Goal: Information Seeking & Learning: Learn about a topic

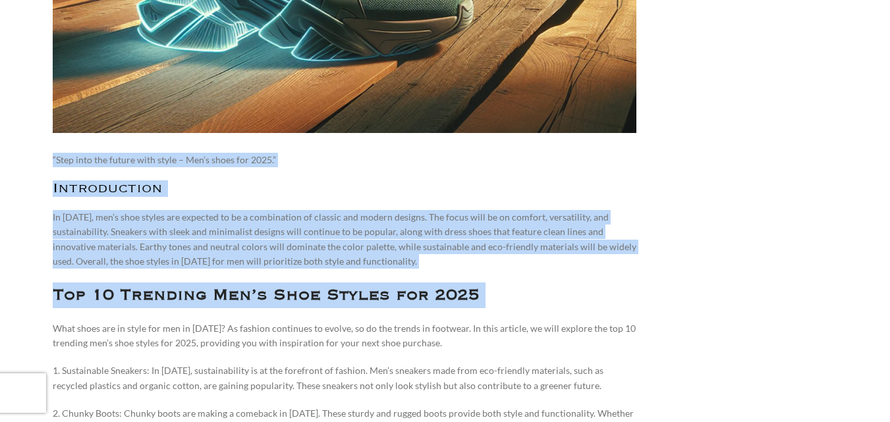
scroll to position [411, 0]
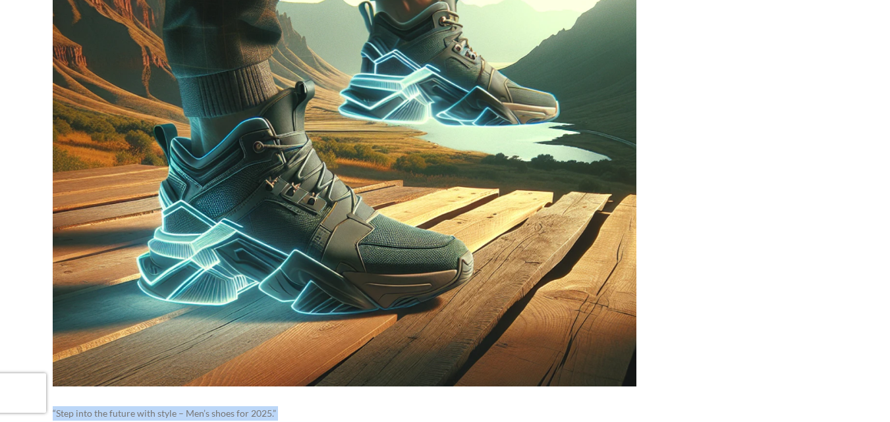
drag, startPoint x: 55, startPoint y: 204, endPoint x: 440, endPoint y: 241, distance: 386.5
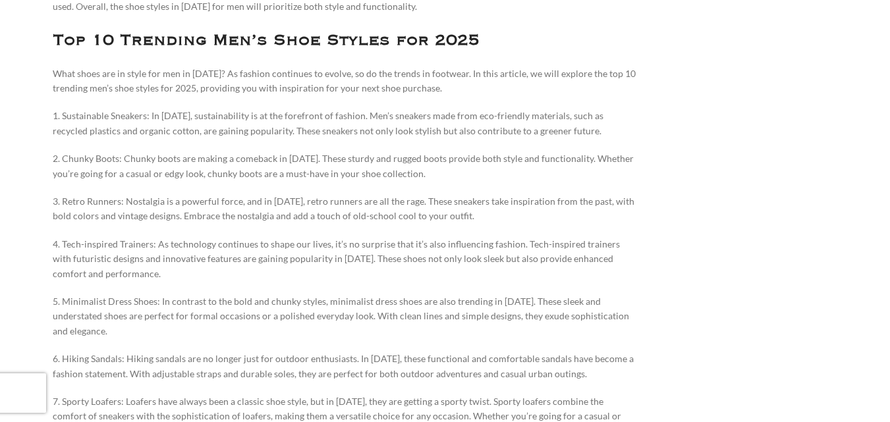
scroll to position [938, 0]
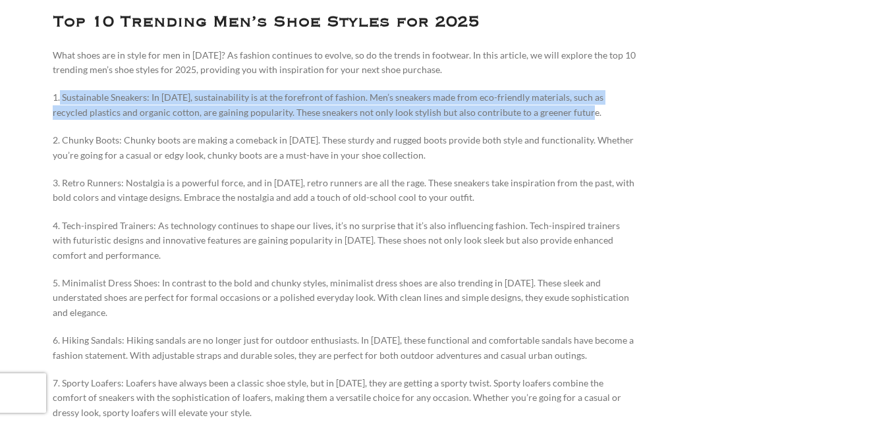
drag, startPoint x: 59, startPoint y: 96, endPoint x: 565, endPoint y: 115, distance: 505.6
click at [565, 115] on p "1. Sustainable Sneakers: In [DATE], sustainability is at the forefront of fashi…" at bounding box center [345, 105] width 584 height 30
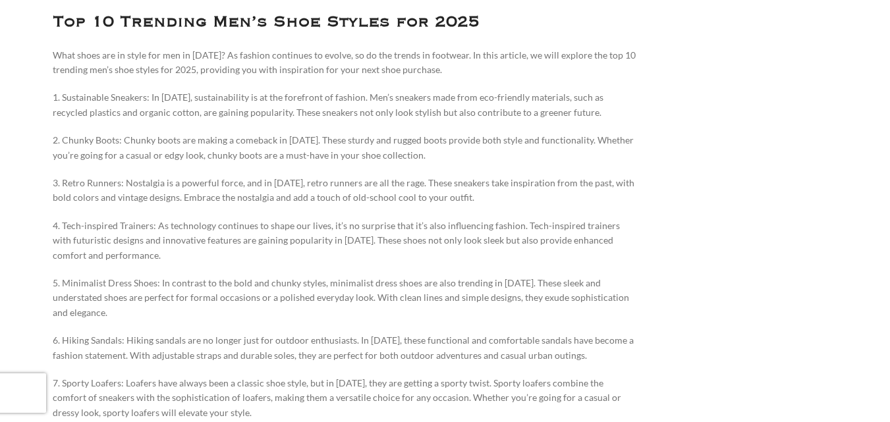
drag, startPoint x: 486, startPoint y: 98, endPoint x: 88, endPoint y: 53, distance: 400.4
click at [88, 53] on p "What shoes are in style for men in [DATE]? As fashion continues to evolve, so d…" at bounding box center [345, 63] width 584 height 30
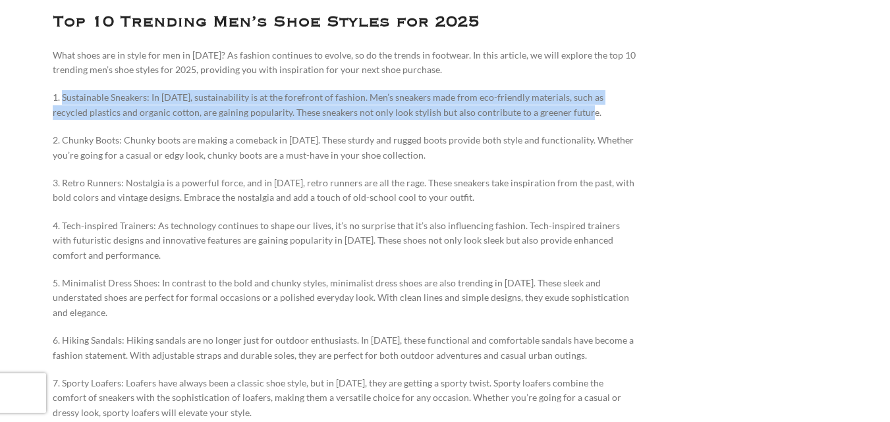
drag, startPoint x: 61, startPoint y: 98, endPoint x: 570, endPoint y: 109, distance: 510.0
click at [570, 109] on p "1. Sustainable Sneakers: In [DATE], sustainability is at the forefront of fashi…" at bounding box center [345, 105] width 584 height 30
copy p "Sustainable Sneakers: In [DATE], sustainability is at the forefront of fashion.…"
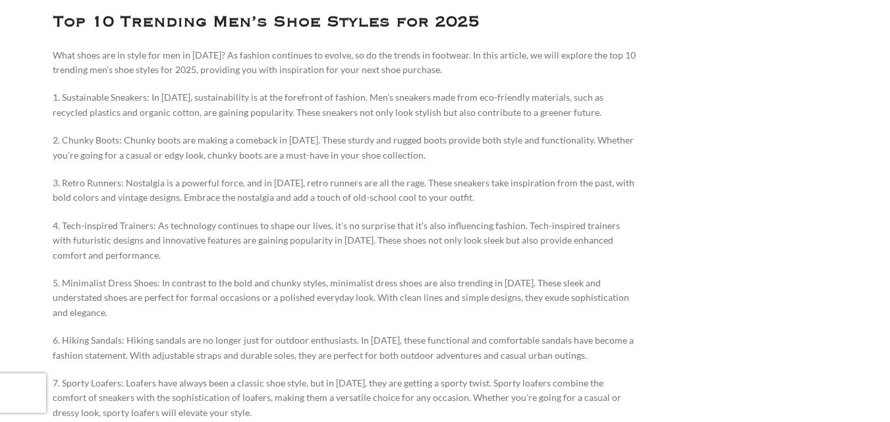
click at [98, 138] on p "2. Chunky Boots: Chunky boots are making a comeback in [DATE]. These sturdy and…" at bounding box center [345, 148] width 584 height 30
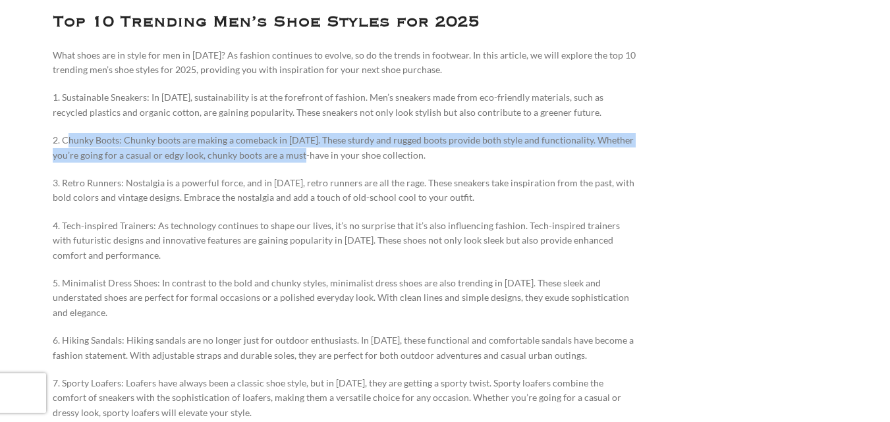
drag, startPoint x: 65, startPoint y: 141, endPoint x: 310, endPoint y: 163, distance: 245.4
click at [310, 163] on p "2. Chunky Boots: Chunky boots are making a comeback in [DATE]. These sturdy and…" at bounding box center [345, 148] width 584 height 30
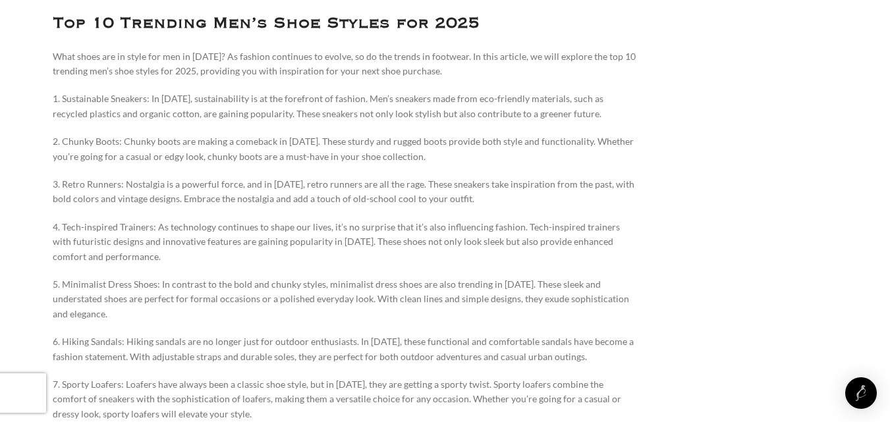
click at [419, 155] on p "2. Chunky Boots: Chunky boots are making a comeback in [DATE]. These sturdy and…" at bounding box center [345, 149] width 584 height 30
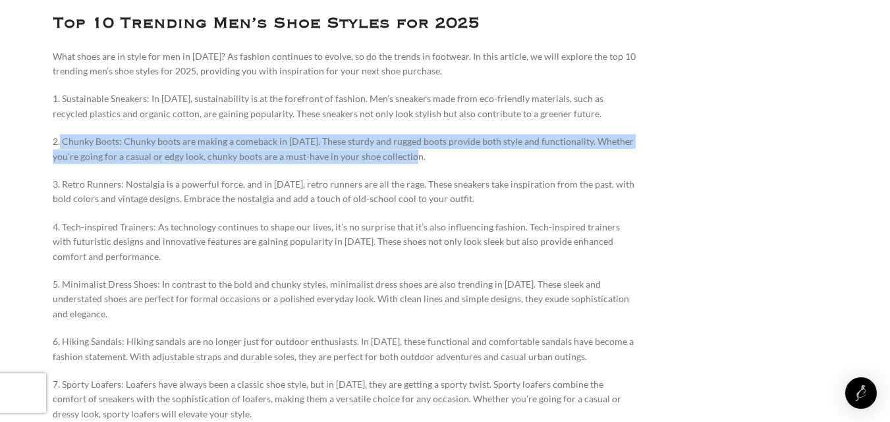
drag, startPoint x: 419, startPoint y: 157, endPoint x: 59, endPoint y: 132, distance: 360.5
copy p "Chunky Boots: Chunky boots are making a comeback in [DATE]. These sturdy and ru…"
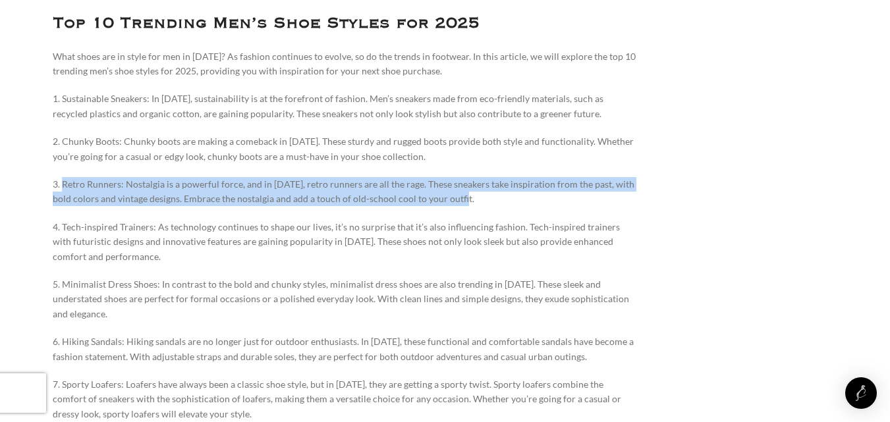
drag, startPoint x: 63, startPoint y: 185, endPoint x: 480, endPoint y: 194, distance: 417.1
click at [480, 194] on p "3. Retro Runners: Nostalgia is a powerful force, and in [DATE], retro runners a…" at bounding box center [345, 192] width 584 height 30
copy p "Retro Runners: Nostalgia is a powerful force, and in [DATE], retro runners are …"
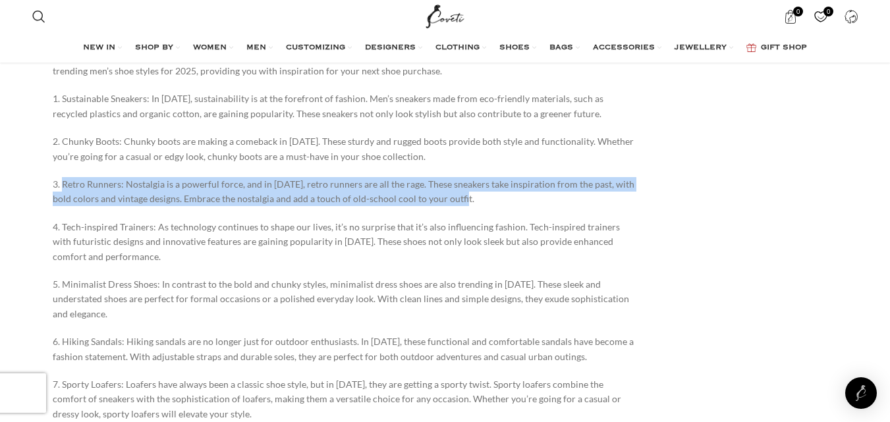
scroll to position [1070, 0]
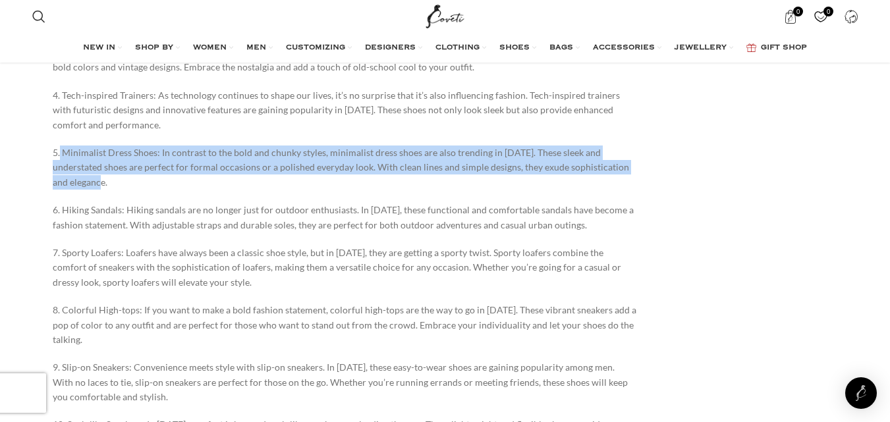
drag, startPoint x: 60, startPoint y: 156, endPoint x: 628, endPoint y: 173, distance: 568.1
click at [628, 173] on p "5. Minimalist Dress Shoes: In contrast to the bold and chunky styles, minimalis…" at bounding box center [345, 168] width 584 height 44
copy p "Minimalist Dress Shoes: In contrast to the bold and chunky styles, minimalist d…"
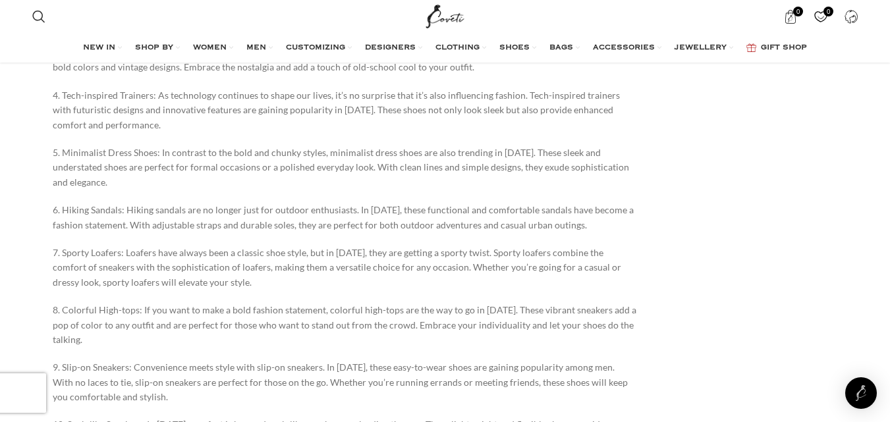
click at [75, 204] on p "6. Hiking Sandals: Hiking sandals are no longer just for outdoor enthusiasts. I…" at bounding box center [345, 218] width 584 height 30
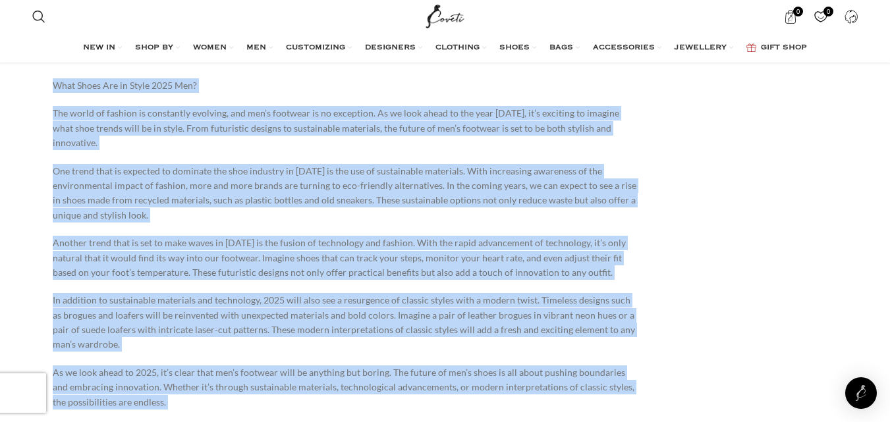
scroll to position [1591, 0]
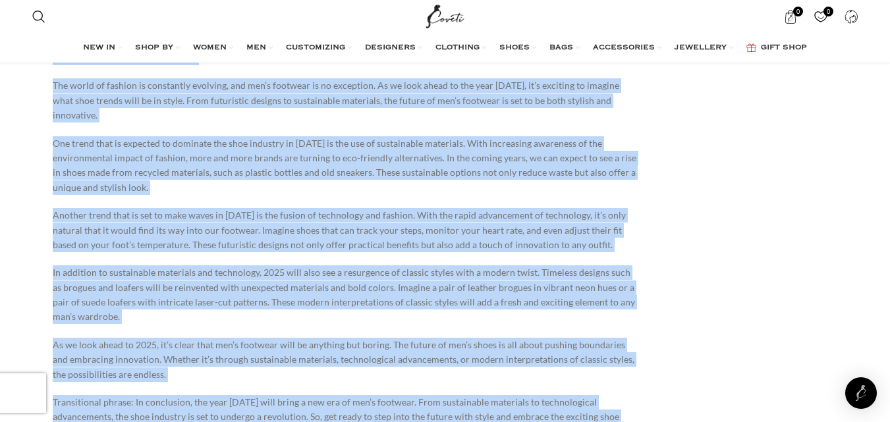
drag, startPoint x: 54, startPoint y: 75, endPoint x: 385, endPoint y: 369, distance: 442.3
copy div "Lore Ipsum Dol si Ametc 7412 Adi? Eli seddo ei tempori ut laboreetdo magnaali, …"
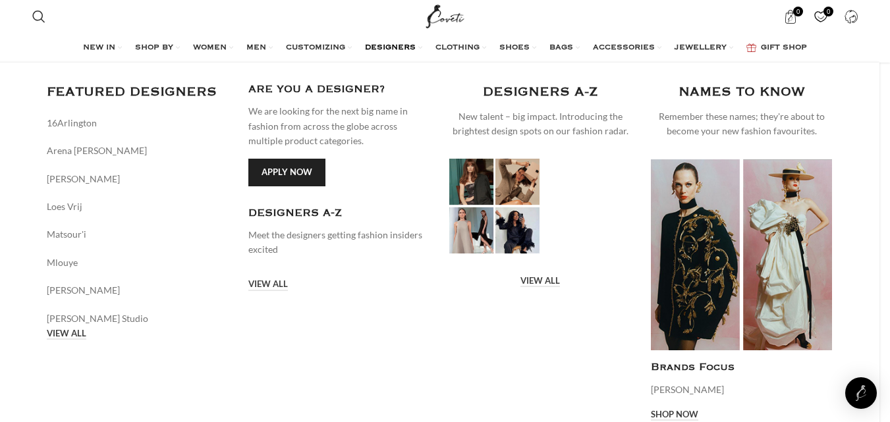
click at [427, 306] on div "FEATURED DESIGNERS [GEOGRAPHIC_DATA] Arena [GEOGRAPHIC_DATA][PERSON_NAME] [PERS…" at bounding box center [439, 261] width 805 height 359
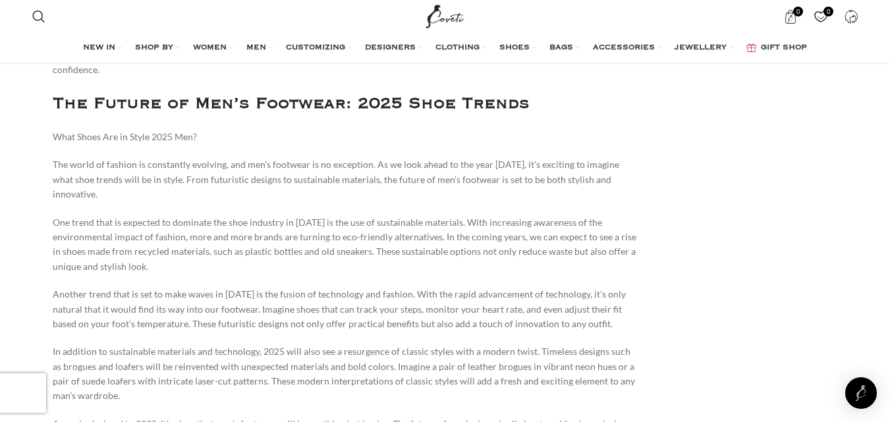
scroll to position [1525, 0]
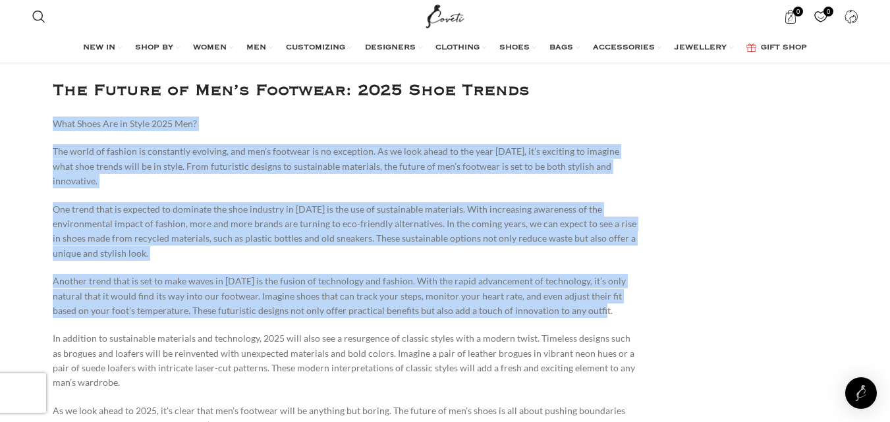
drag, startPoint x: 53, startPoint y: 81, endPoint x: 590, endPoint y: 253, distance: 564.3
copy div "Lore Ipsum Dol si Ametc 7412 Adi? Eli seddo ei tempori ut laboreetdo magnaali, …"
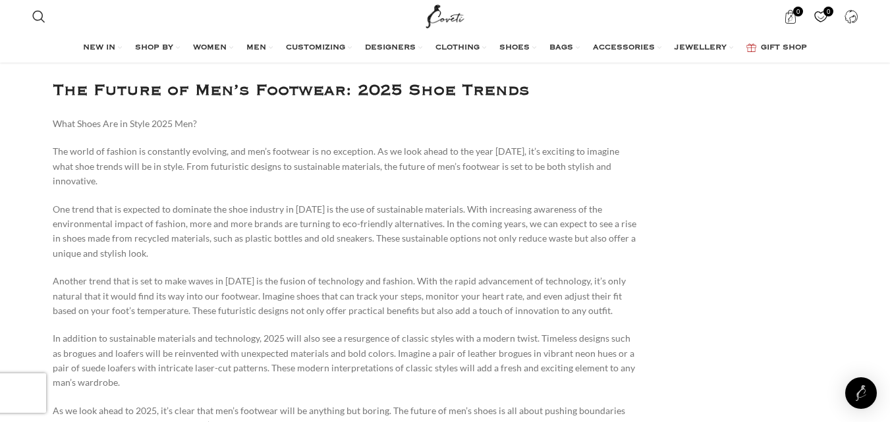
click at [74, 331] on p "In addition to sustainable materials and technology, 2025 will also see a resur…" at bounding box center [345, 360] width 584 height 59
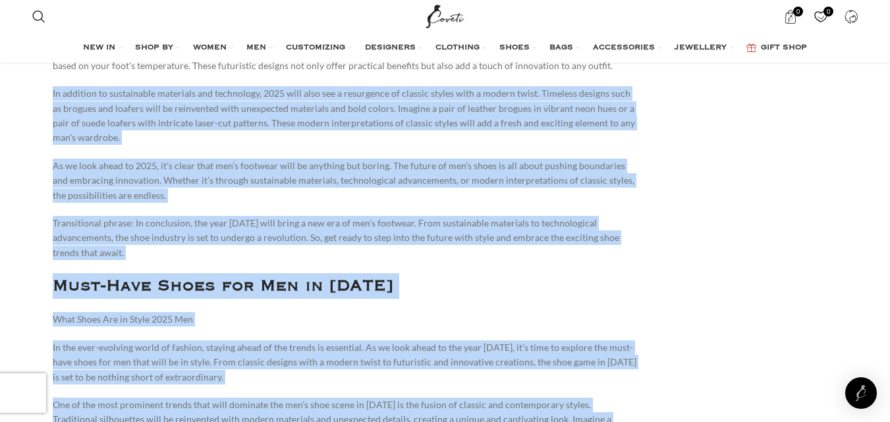
scroll to position [1796, 0]
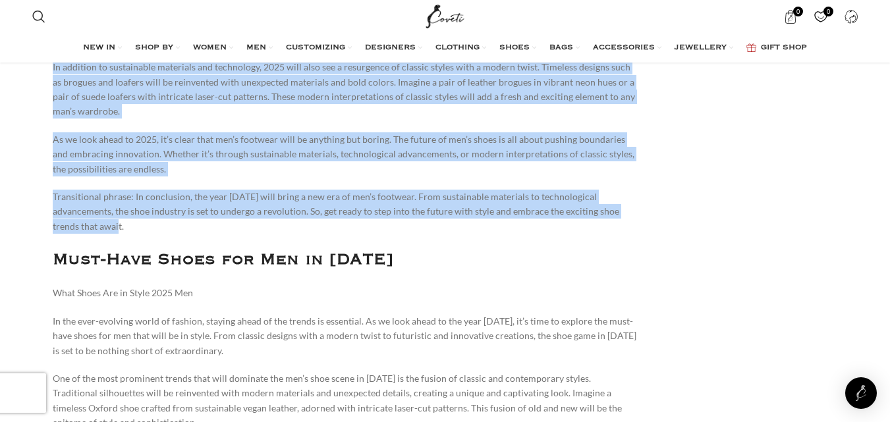
drag, startPoint x: 53, startPoint y: 277, endPoint x: 564, endPoint y: 168, distance: 522.6
copy div "Lo ipsumdol si ametconsect adipiscin eli seddoeiusm, 9603 temp inci utl e dolor…"
